Goal: Task Accomplishment & Management: Manage account settings

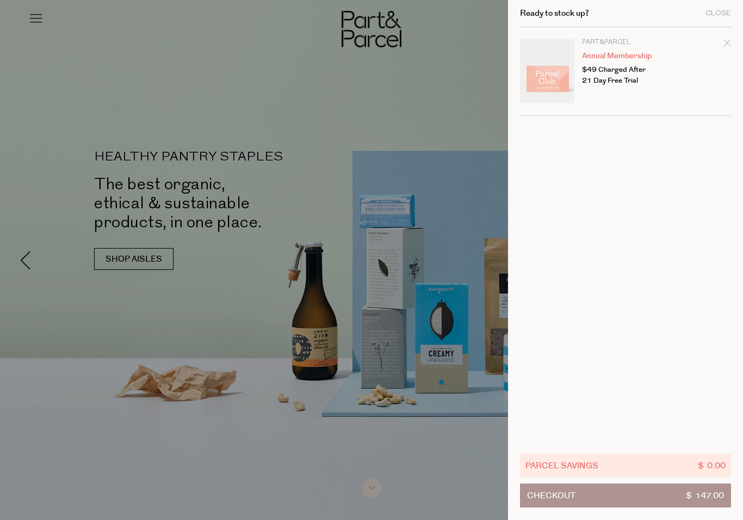
click at [730, 46] on icon "Remove Annual Membership" at bounding box center [727, 43] width 8 height 8
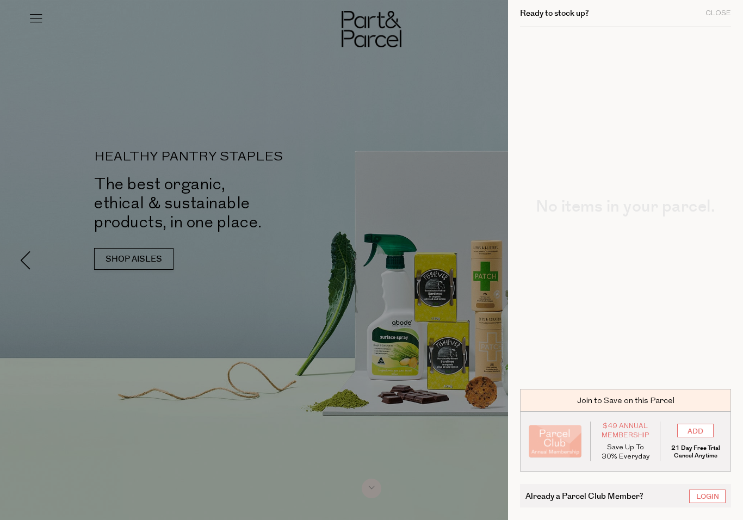
click at [714, 492] on link "Login" at bounding box center [707, 496] width 36 height 14
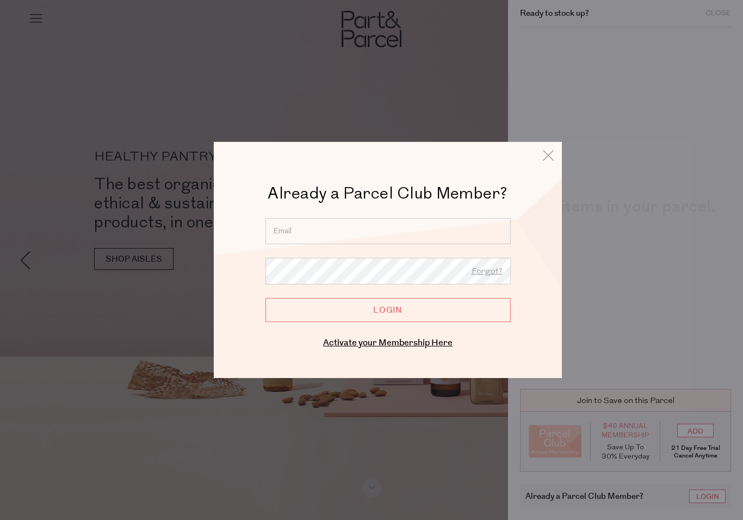
click at [390, 226] on input "email" at bounding box center [387, 231] width 245 height 26
type input "b"
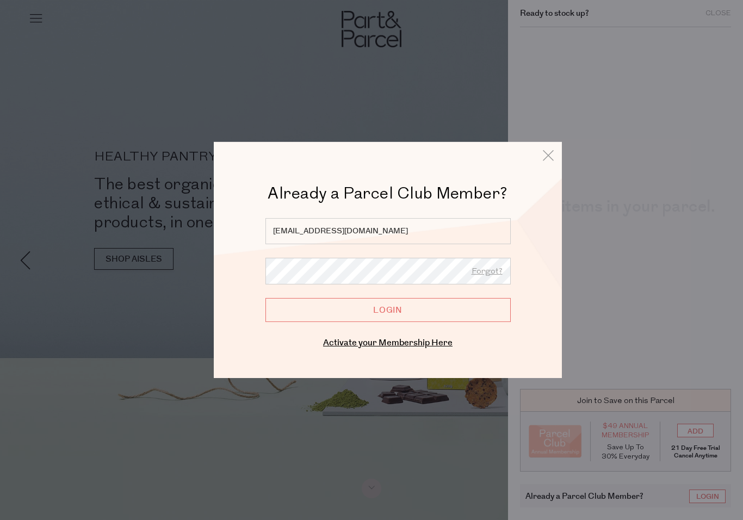
type input "cbartholomaeus@icloud.com"
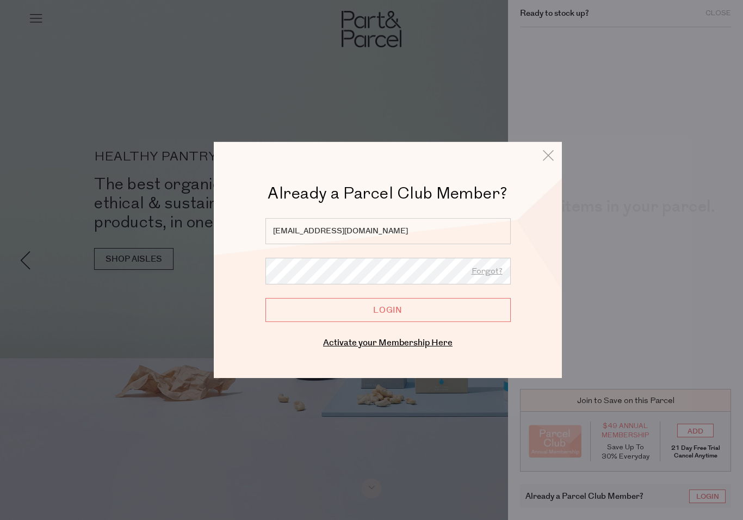
click at [434, 307] on input "Login" at bounding box center [387, 310] width 245 height 24
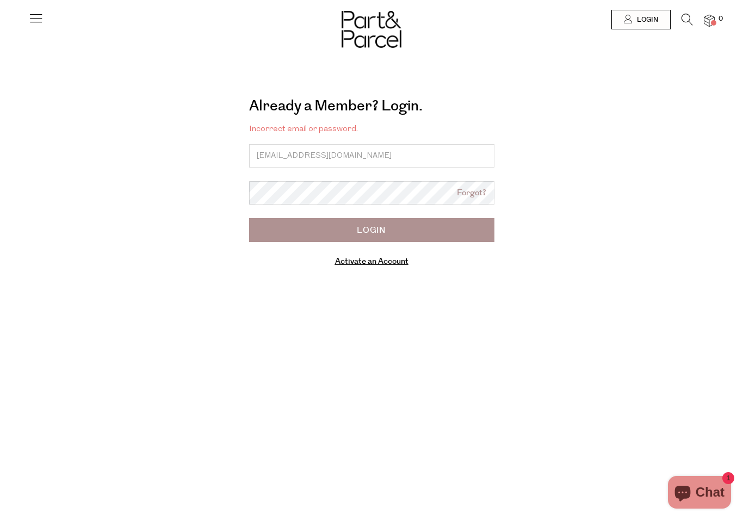
type input "[EMAIL_ADDRESS][DOMAIN_NAME]"
click at [406, 232] on input "Login" at bounding box center [371, 230] width 245 height 24
type input "Cbartholomaeus@icloud.com"
click at [371, 229] on input "Login" at bounding box center [371, 230] width 245 height 24
click at [390, 154] on input "email" at bounding box center [371, 155] width 245 height 23
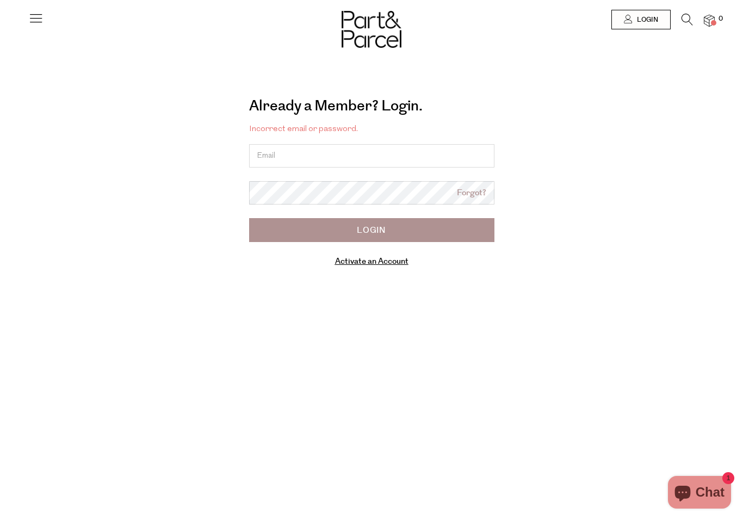
click at [393, 150] on input "email" at bounding box center [371, 155] width 245 height 23
type input "bartfamily0@gmail.com"
click at [371, 229] on input "Login" at bounding box center [371, 230] width 245 height 24
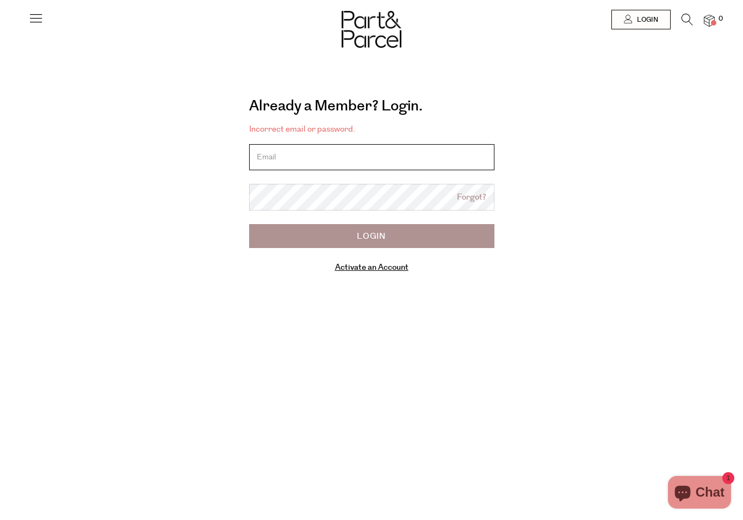
type input "[EMAIL_ADDRESS][DOMAIN_NAME]"
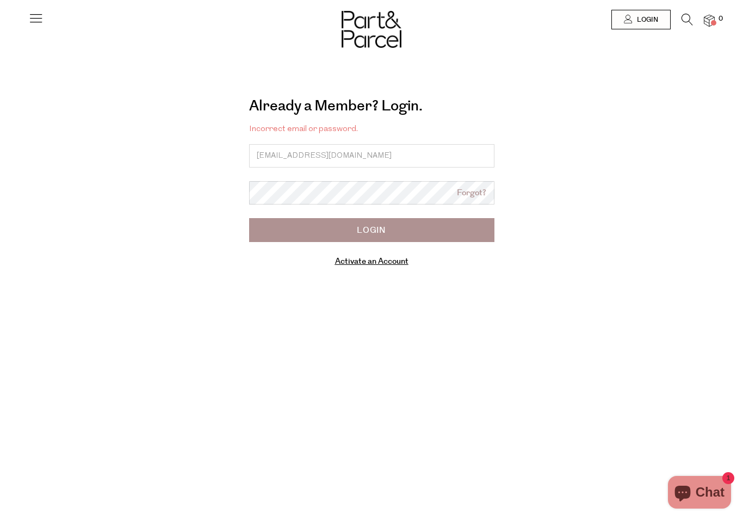
click at [422, 227] on input "Login" at bounding box center [371, 230] width 245 height 24
type input "[EMAIL_ADDRESS][DOMAIN_NAME]"
click at [414, 232] on input "Login" at bounding box center [371, 230] width 245 height 24
click at [476, 192] on link "Forgot?" at bounding box center [471, 193] width 29 height 13
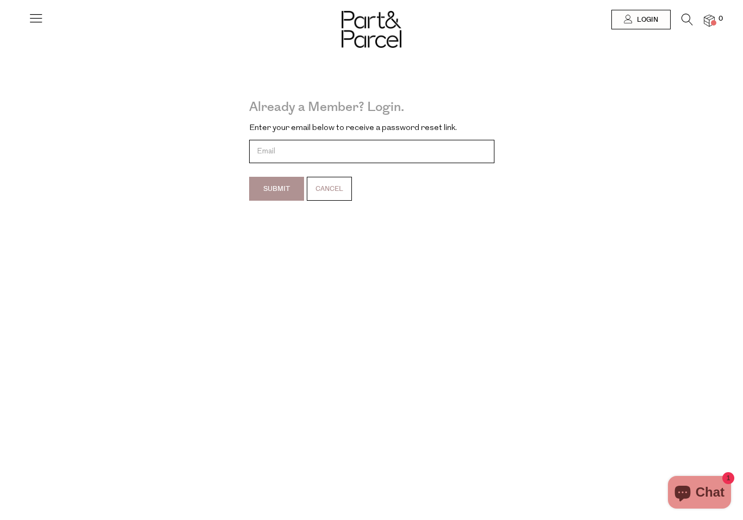
click at [385, 146] on input "email" at bounding box center [371, 151] width 245 height 23
type input "bartfamily0@gmail.com"
click at [283, 186] on input "Submit" at bounding box center [276, 189] width 55 height 24
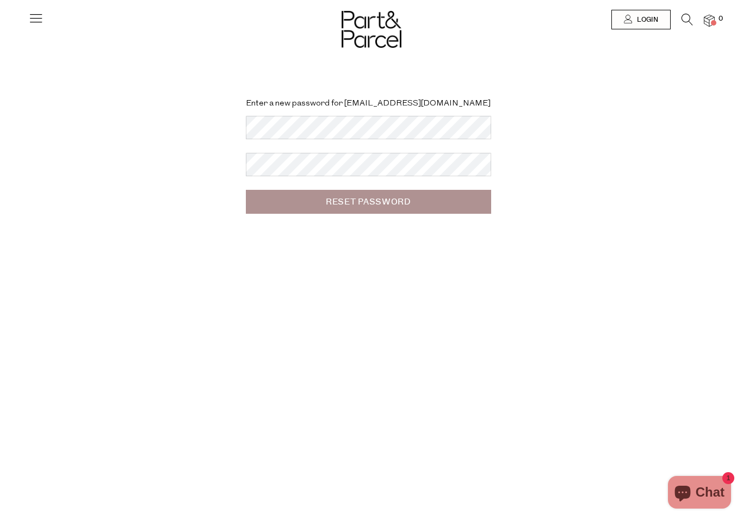
click at [442, 200] on input "Reset Password" at bounding box center [368, 202] width 245 height 24
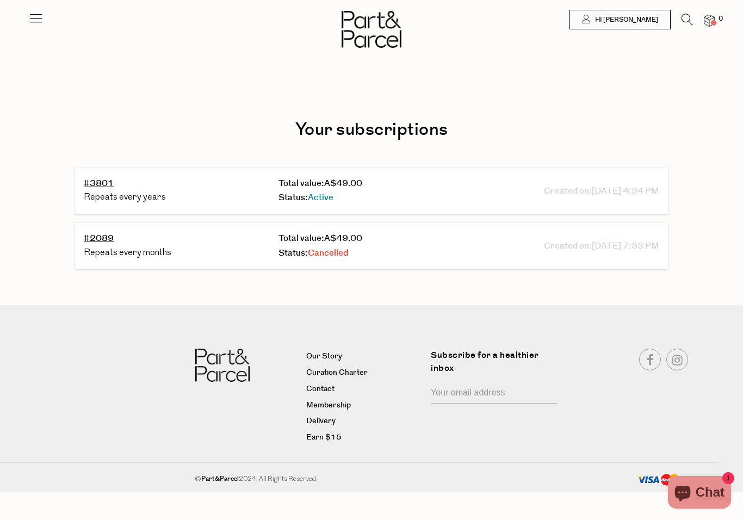
click at [320, 195] on span "Active" at bounding box center [321, 197] width 26 height 13
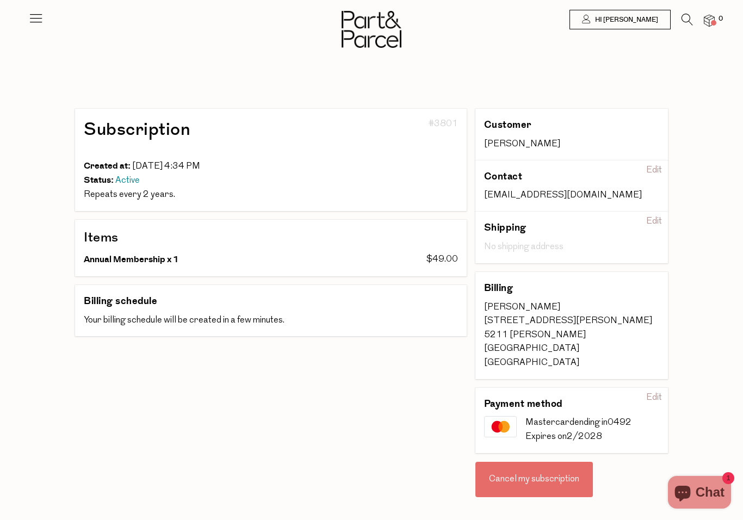
click at [30, 22] on icon at bounding box center [35, 17] width 15 height 15
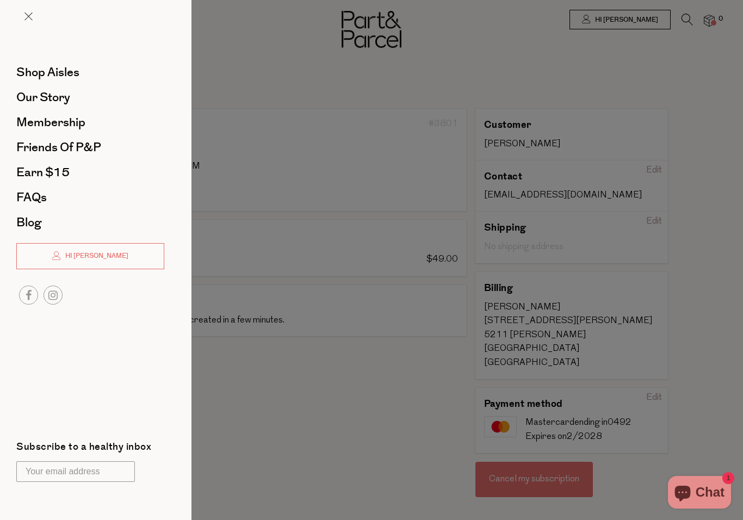
click at [32, 21] on link at bounding box center [28, 17] width 8 height 11
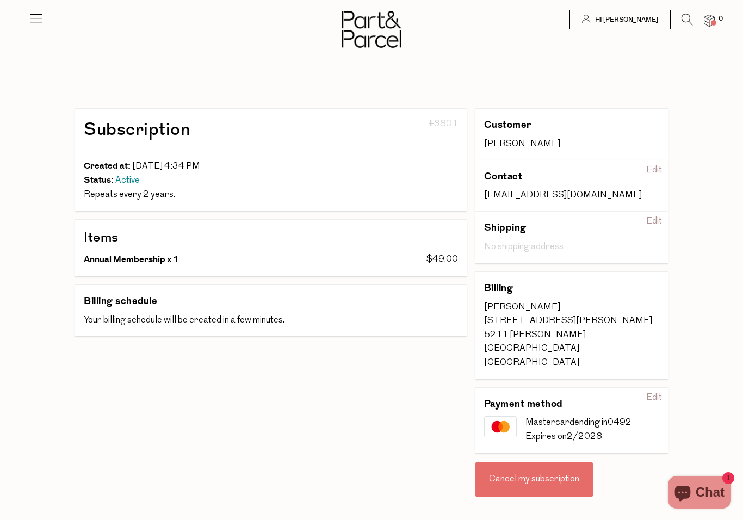
click at [655, 23] on span "Hi Charlotte" at bounding box center [625, 19] width 66 height 9
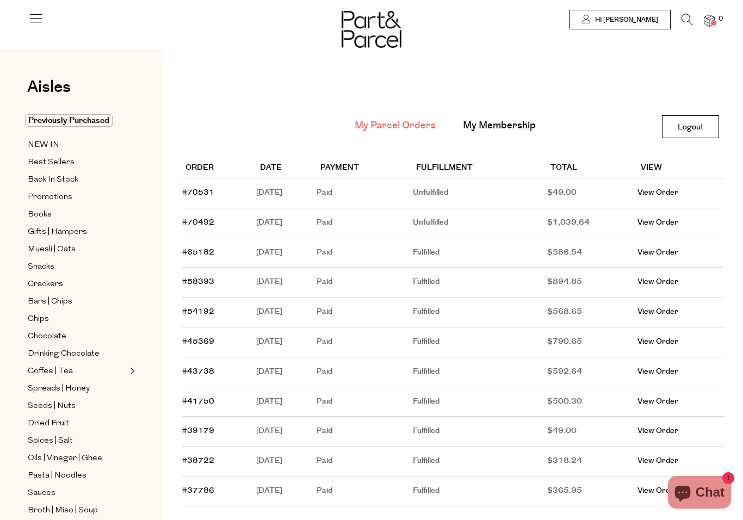
click at [695, 128] on link "Logout" at bounding box center [690, 126] width 57 height 23
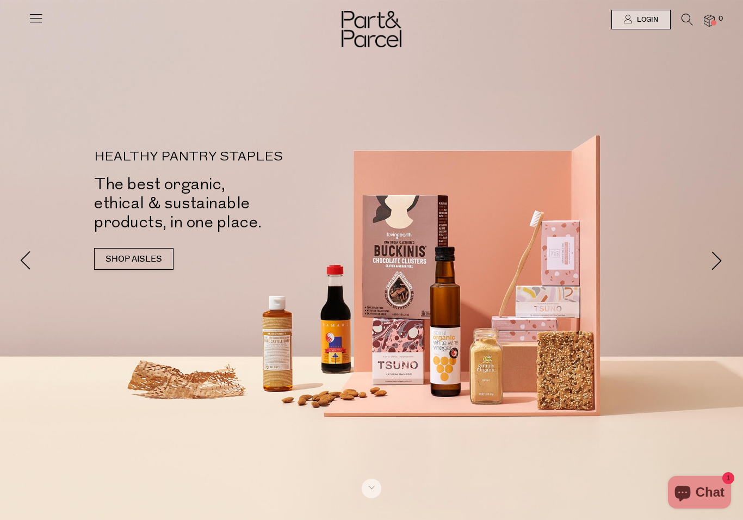
click at [714, 20] on img at bounding box center [709, 21] width 11 height 13
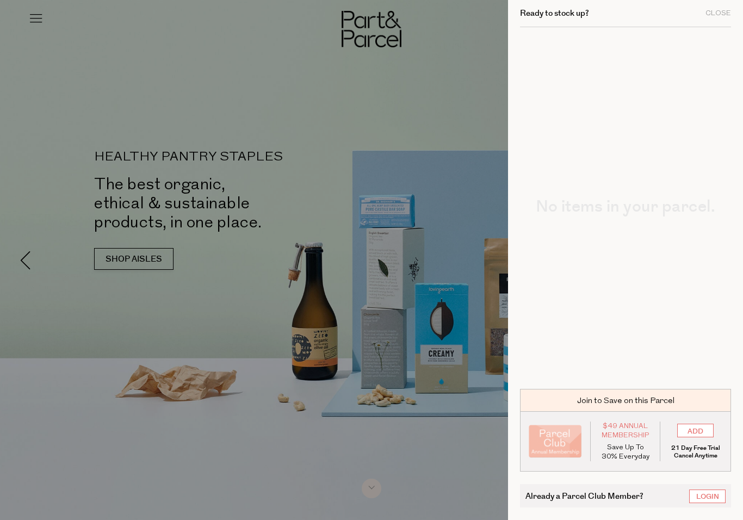
click at [723, 14] on div "Close" at bounding box center [718, 13] width 26 height 7
